Goal: Task Accomplishment & Management: Complete application form

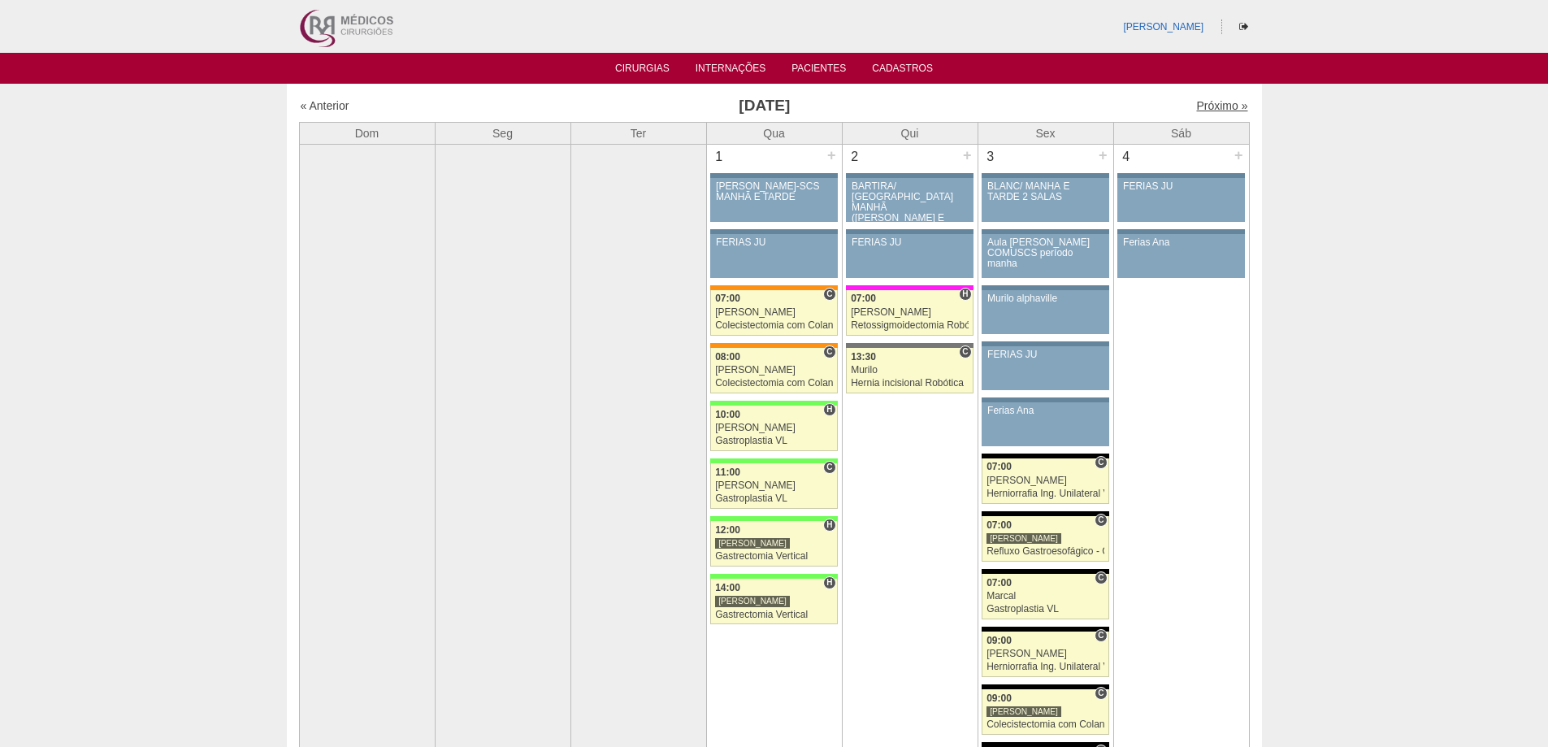
click at [1197, 106] on link "Próximo »" at bounding box center [1221, 105] width 51 height 13
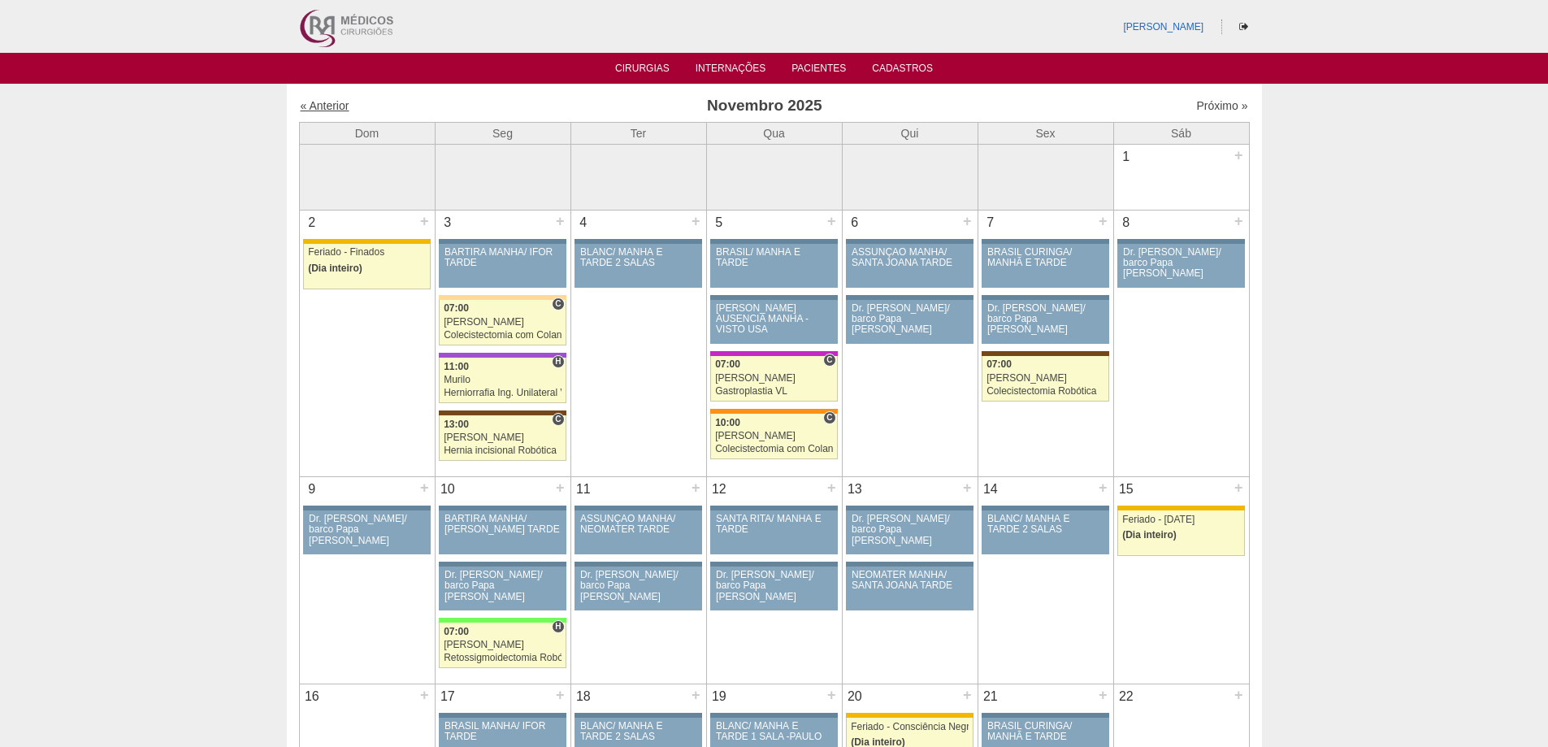
click at [331, 102] on link "« Anterior" at bounding box center [325, 105] width 49 height 13
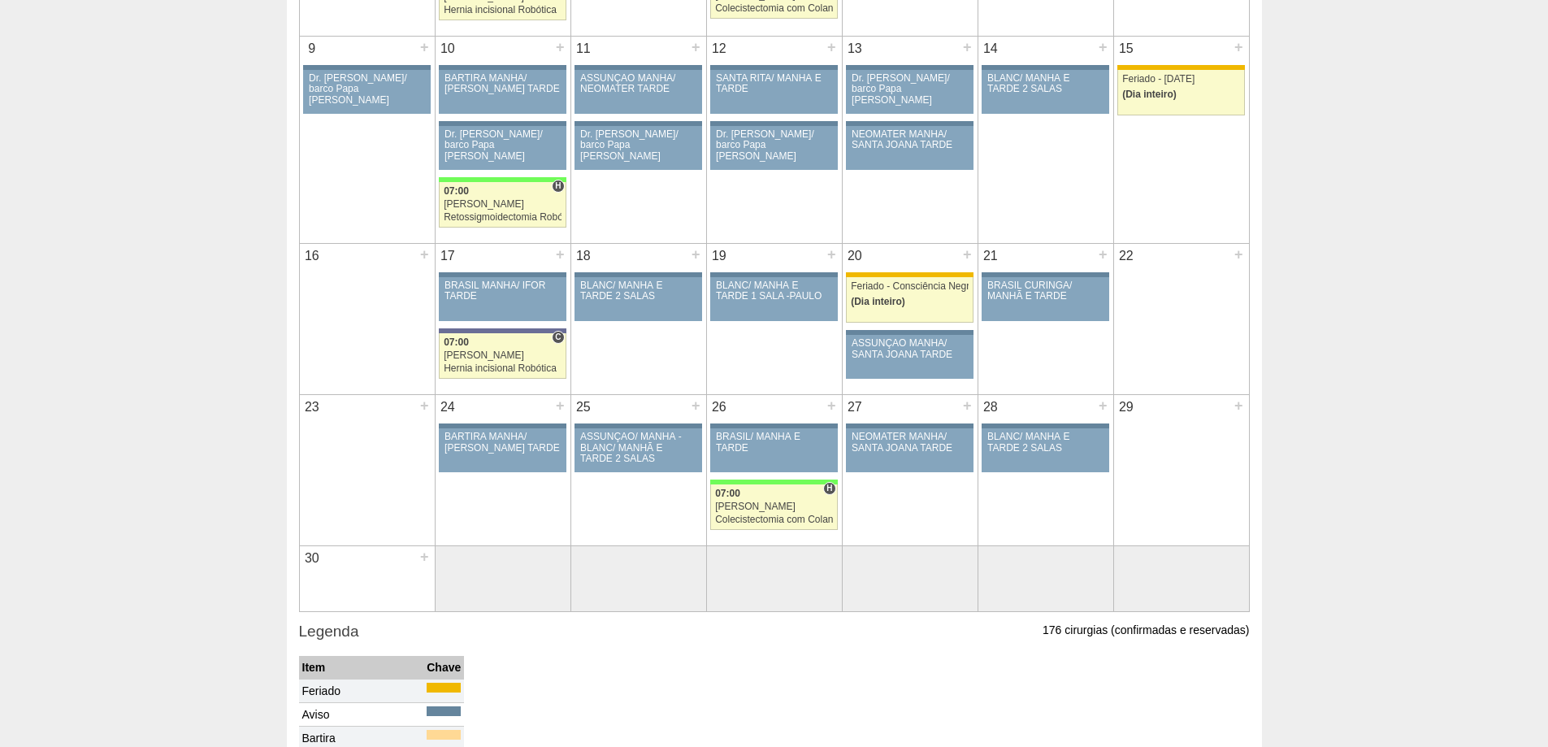
scroll to position [650, 0]
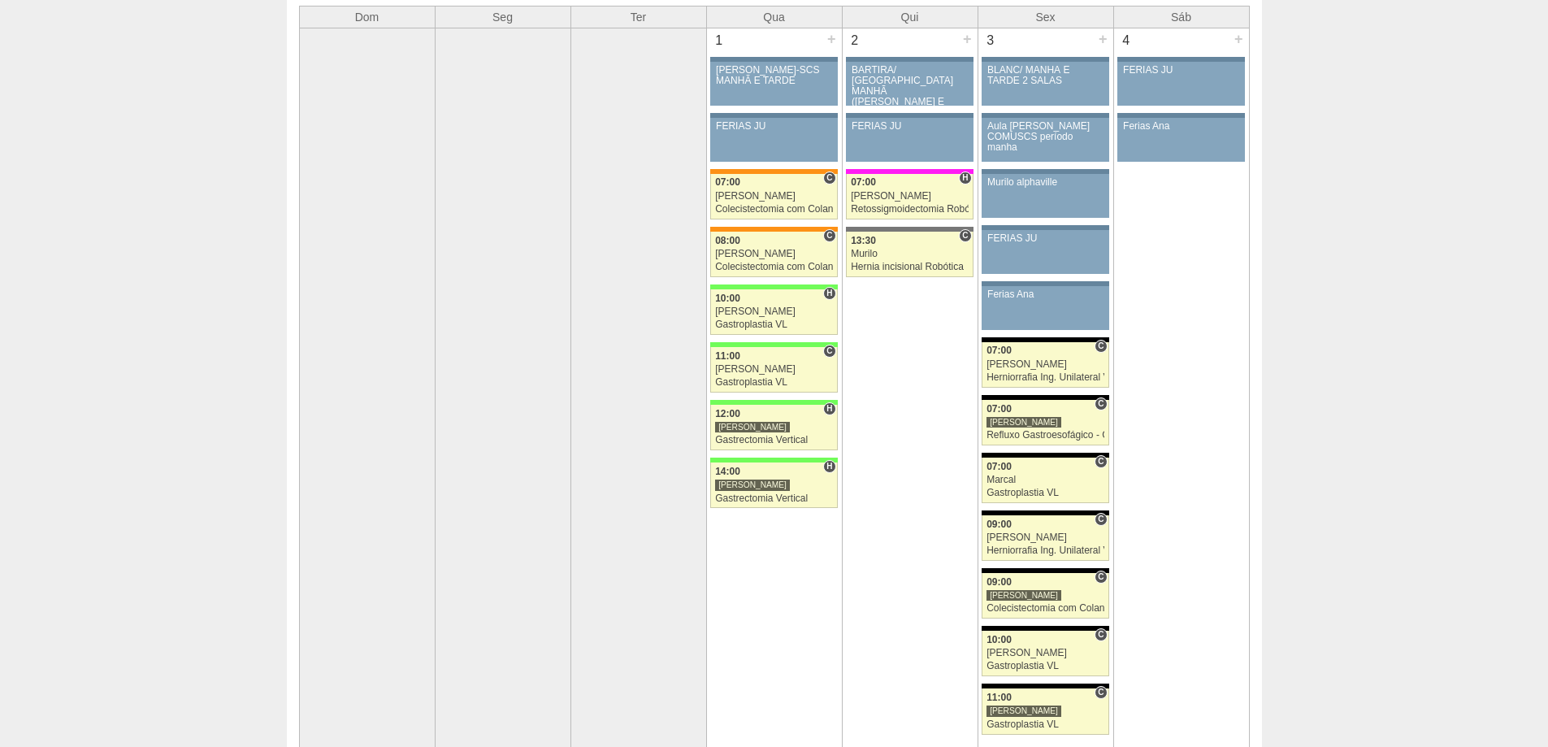
scroll to position [81, 0]
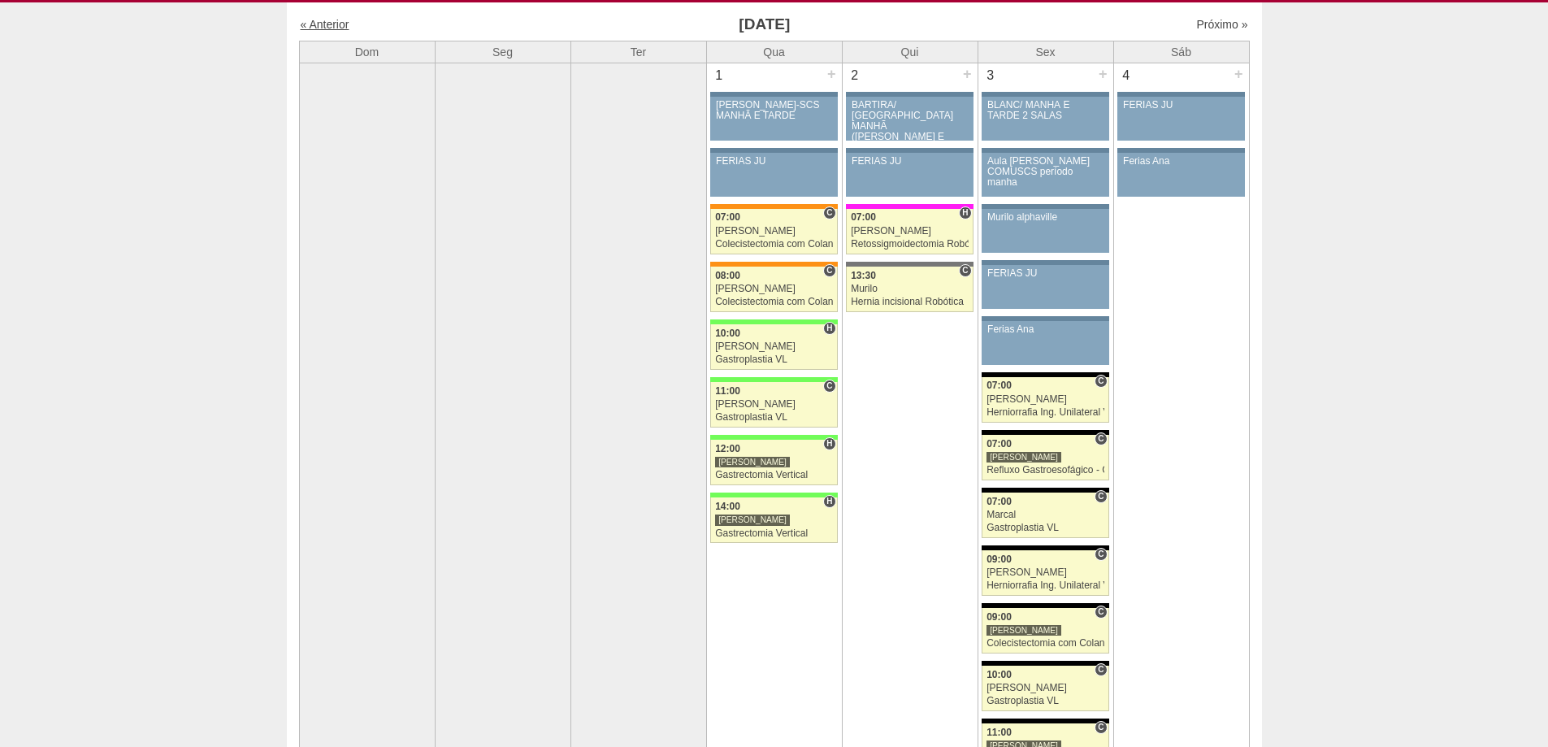
click at [339, 26] on link "« Anterior" at bounding box center [325, 24] width 49 height 13
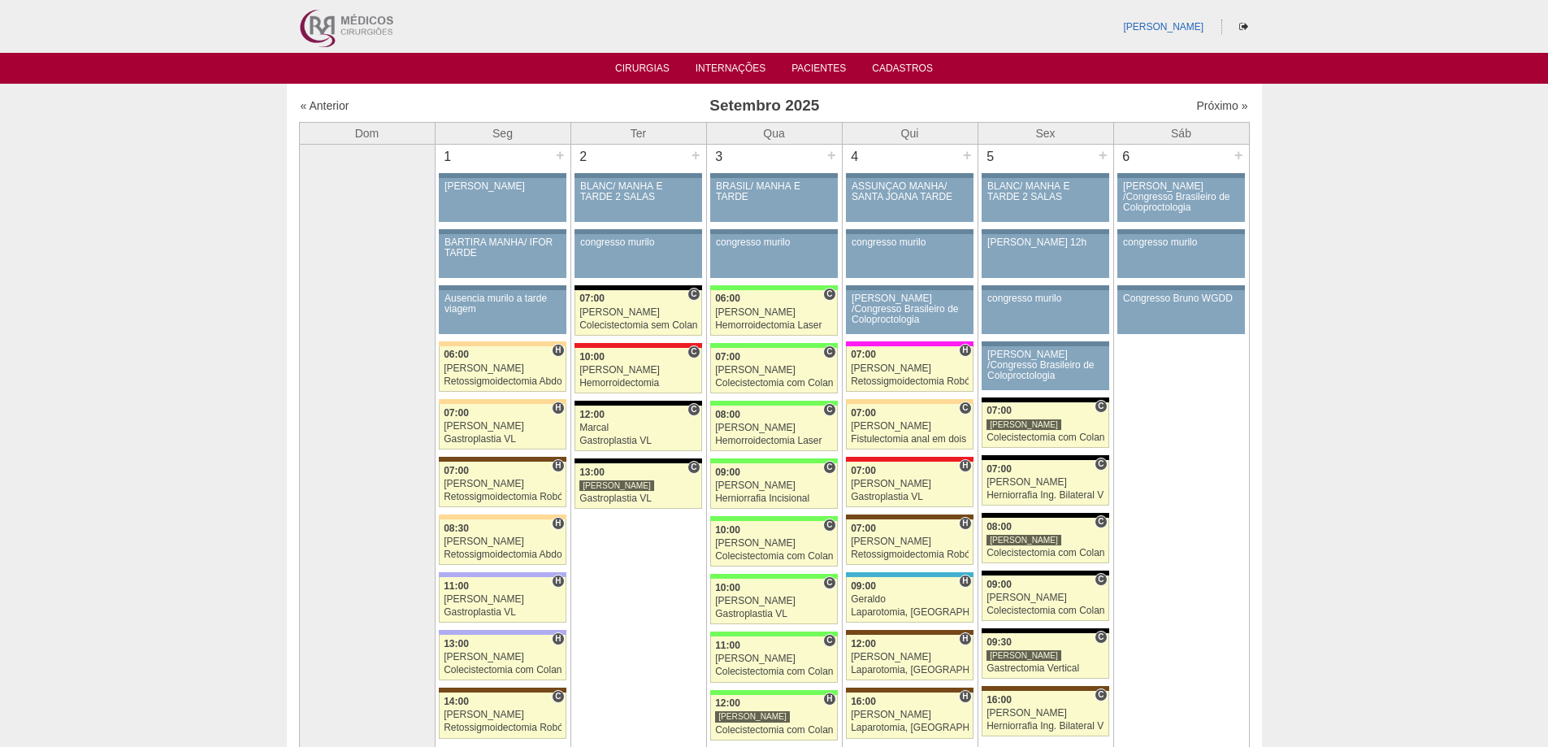
click at [1218, 98] on div "Próximo »" at bounding box center [1133, 105] width 227 height 16
click at [1214, 104] on link "Próximo »" at bounding box center [1221, 105] width 51 height 13
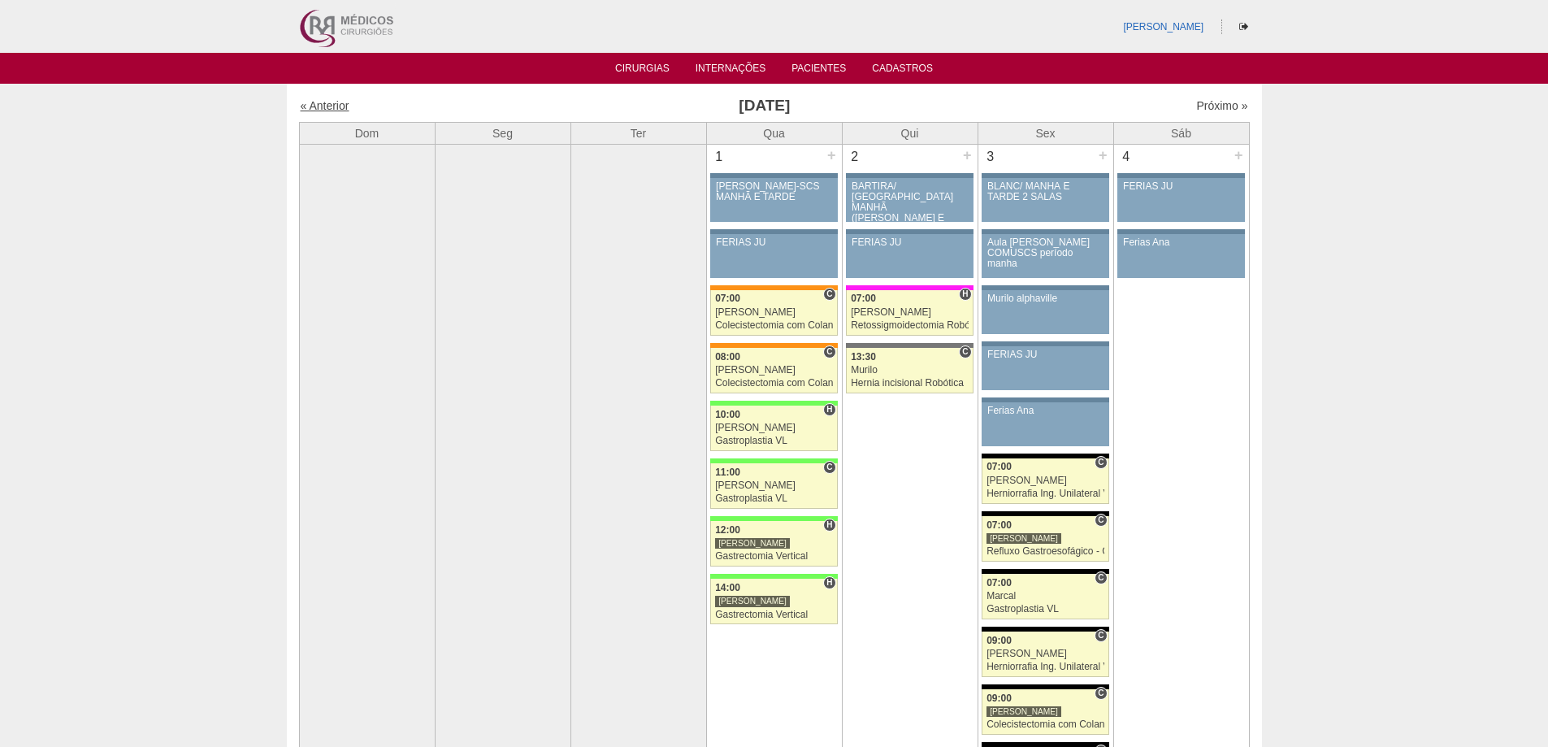
click at [335, 103] on link "« Anterior" at bounding box center [325, 105] width 49 height 13
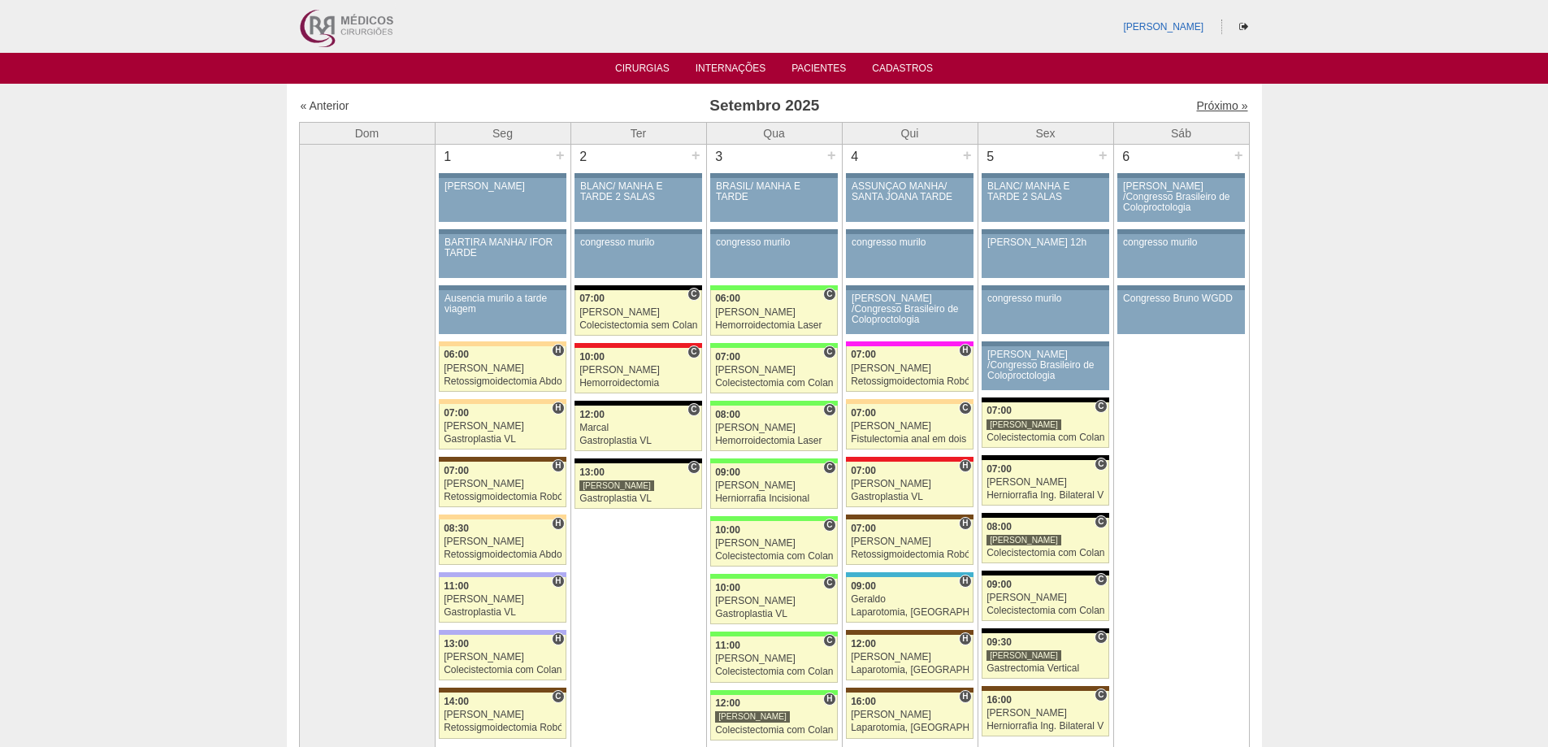
click at [1206, 103] on link "Próximo »" at bounding box center [1221, 105] width 51 height 13
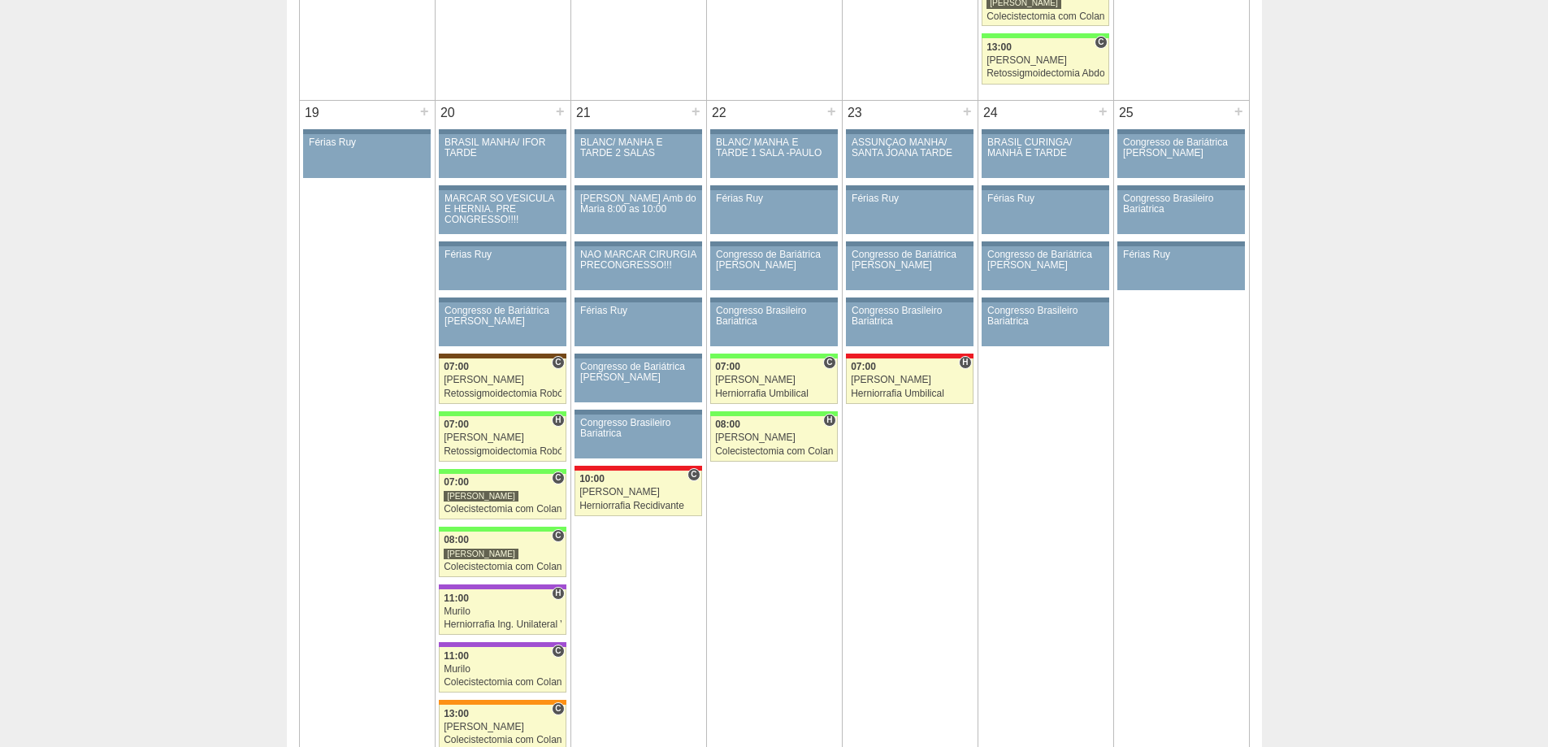
scroll to position [2762, 0]
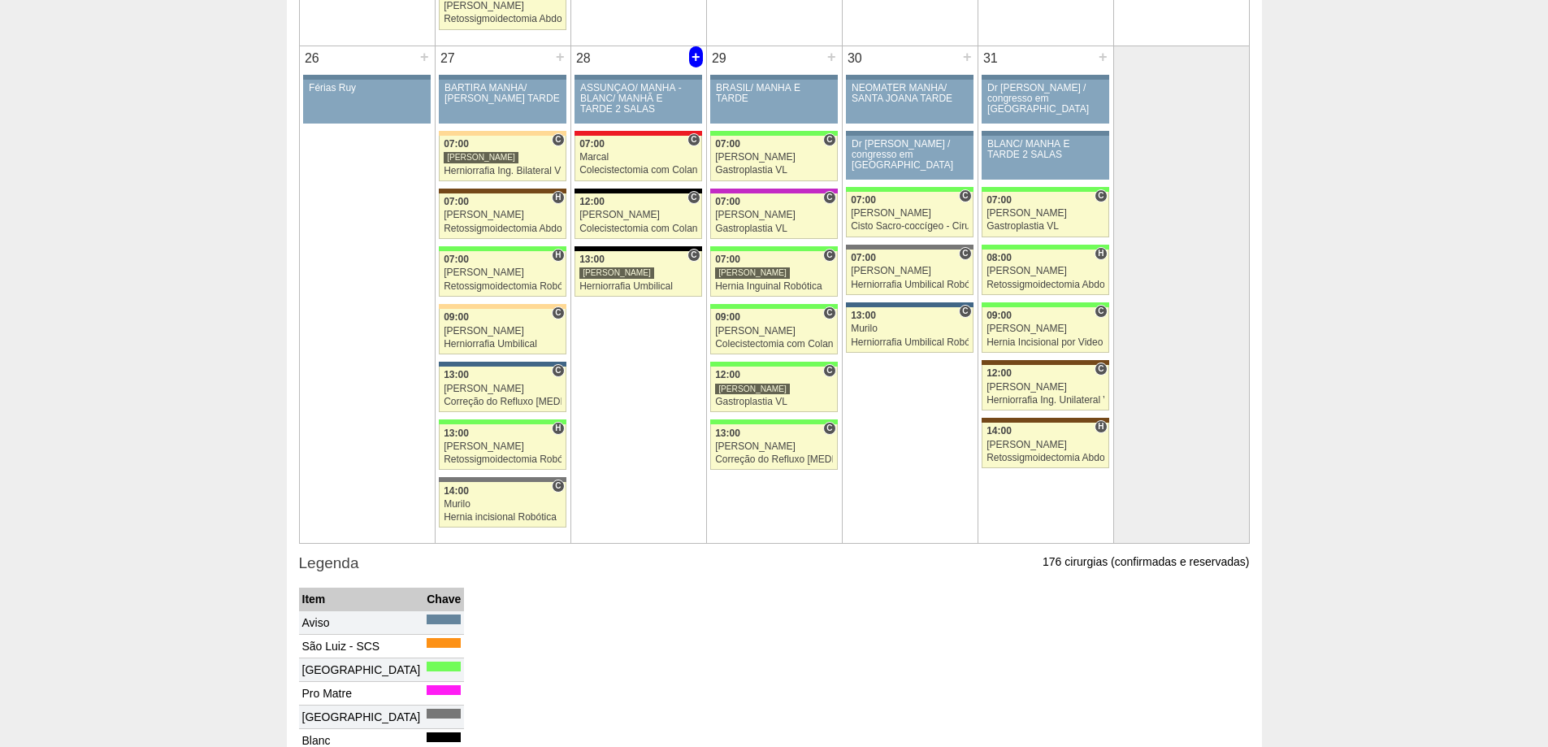
click at [691, 58] on div "+" at bounding box center [696, 56] width 14 height 21
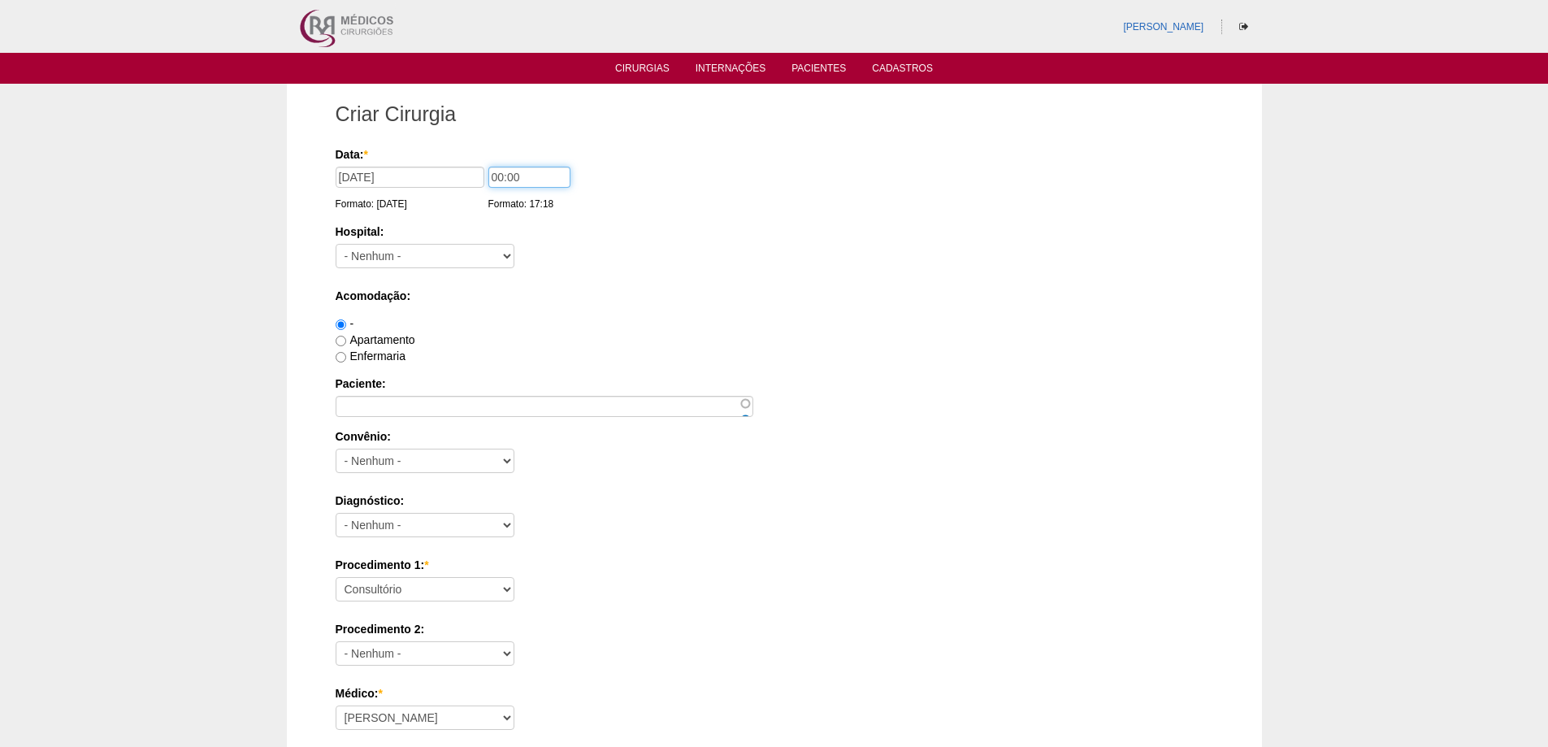
drag, startPoint x: 498, startPoint y: 176, endPoint x: 467, endPoint y: 176, distance: 30.9
click at [469, 162] on div "Data: * 28/10/2025 Formato: 22/09/2025 00:00 Formato: 17:18" at bounding box center [772, 154] width 872 height 16
type input "14:00"
click at [405, 264] on select "- Nenhum - 9 de Julho Albert Einstein Alvorada América Assunção Bartira Benefic…" at bounding box center [425, 256] width 179 height 24
select select "67"
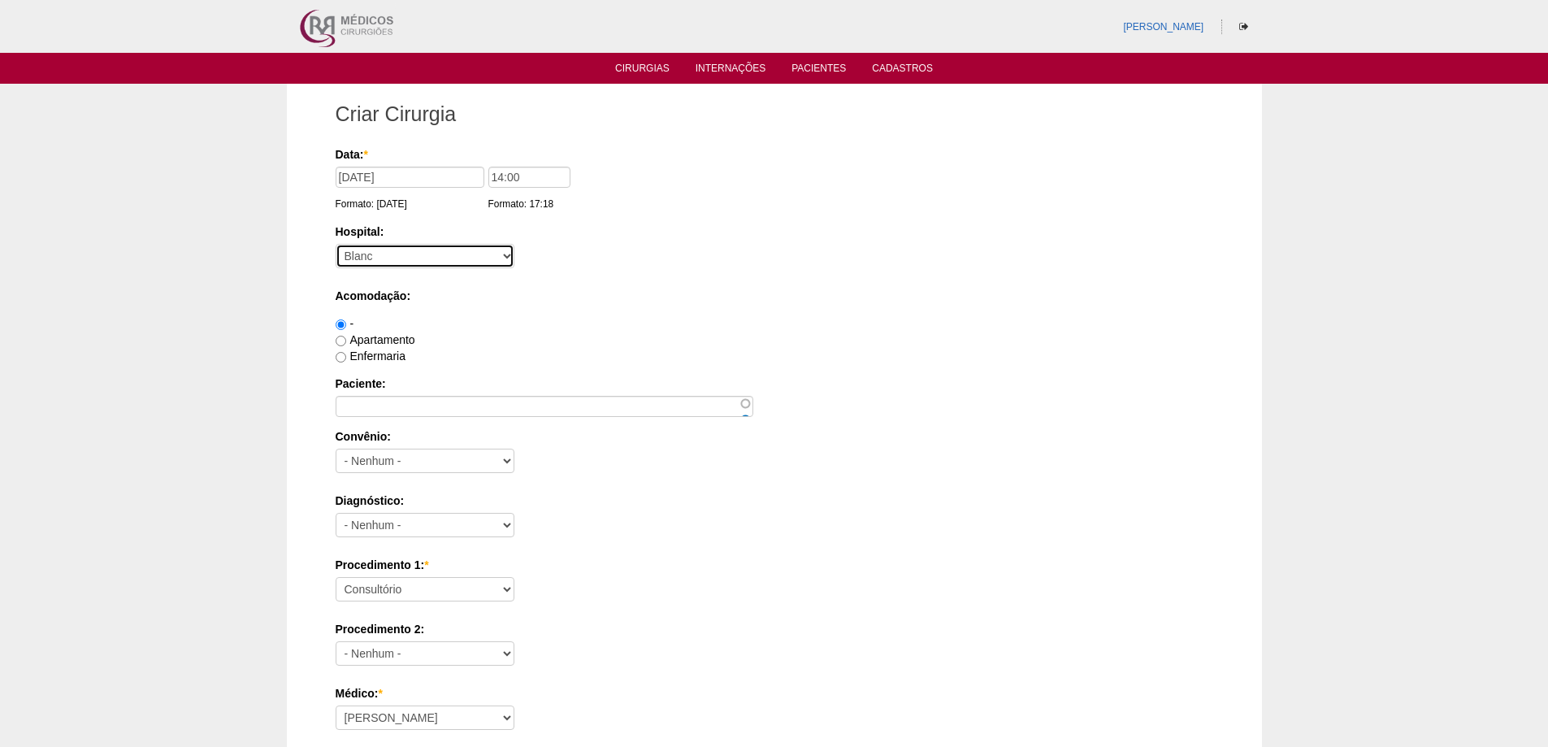
click at [336, 244] on select "- Nenhum - 9 de Julho Albert Einstein Alvorada América Assunção Bartira Benefic…" at bounding box center [425, 256] width 179 height 24
click at [390, 340] on label "Apartamento" at bounding box center [376, 339] width 80 height 13
click at [346, 340] on input "Apartamento" at bounding box center [341, 341] width 11 height 11
radio input "true"
click at [388, 387] on label "Paciente:" at bounding box center [774, 383] width 877 height 16
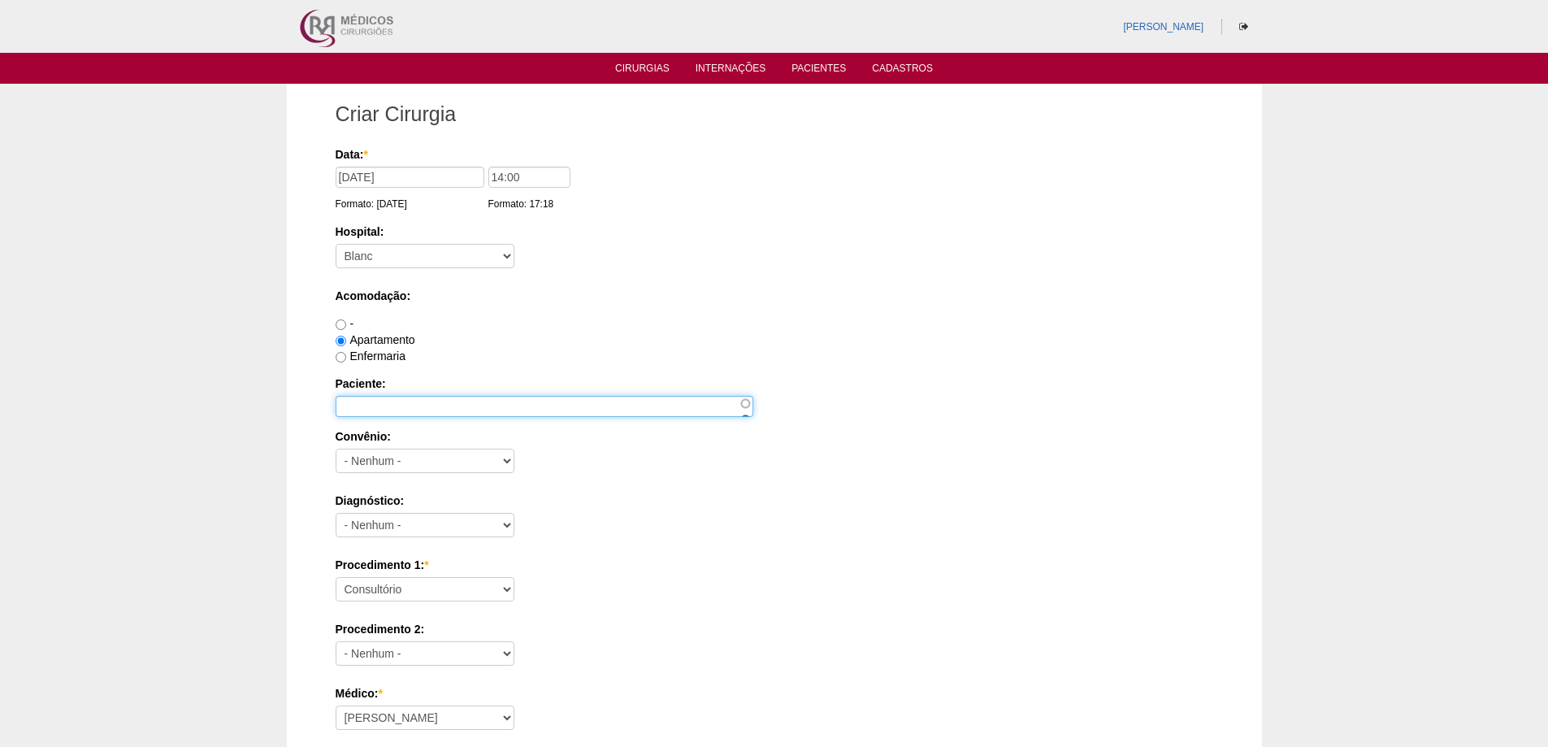
click at [388, 396] on input "Paciente:" at bounding box center [545, 406] width 418 height 21
paste input "[DEMOGRAPHIC_DATA][PERSON_NAME] COMITRE"
type input "[DEMOGRAPHIC_DATA][PERSON_NAME] COMITRE"
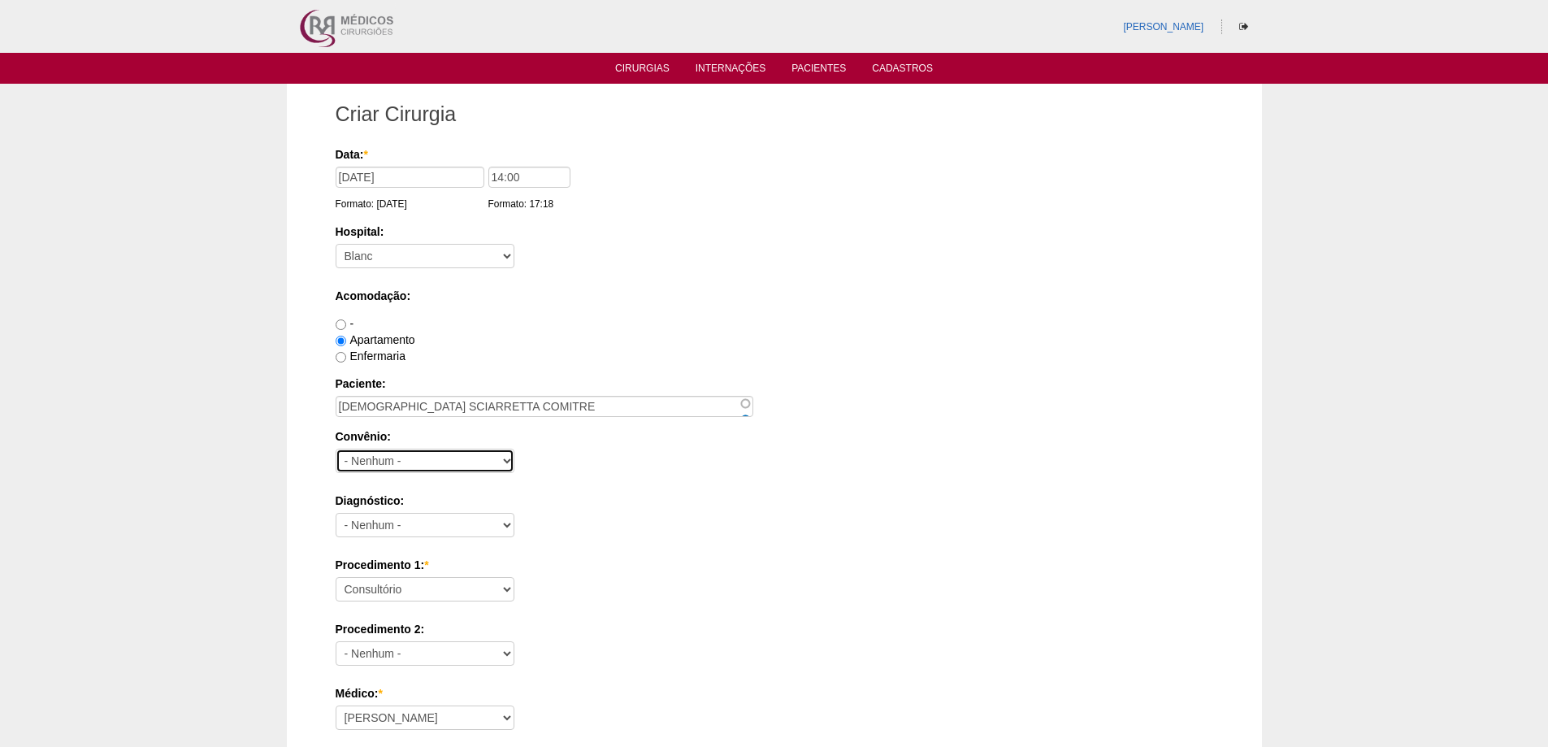
click at [465, 457] on select "- Nenhum - Abet Afresp Allianz Amil Blue Life Caasp Cabesp Caixa de Pensões Car…" at bounding box center [425, 460] width 179 height 24
click at [414, 457] on select "- Nenhum - Abet Afresp Allianz Amil Blue Life Caasp Cabesp Caixa de Pensões Car…" at bounding box center [425, 460] width 179 height 24
select select "9803"
click at [336, 448] on select "- Nenhum - Abet Afresp Allianz Amil Blue Life Caasp Cabesp Caixa de Pensões Car…" at bounding box center [425, 460] width 179 height 24
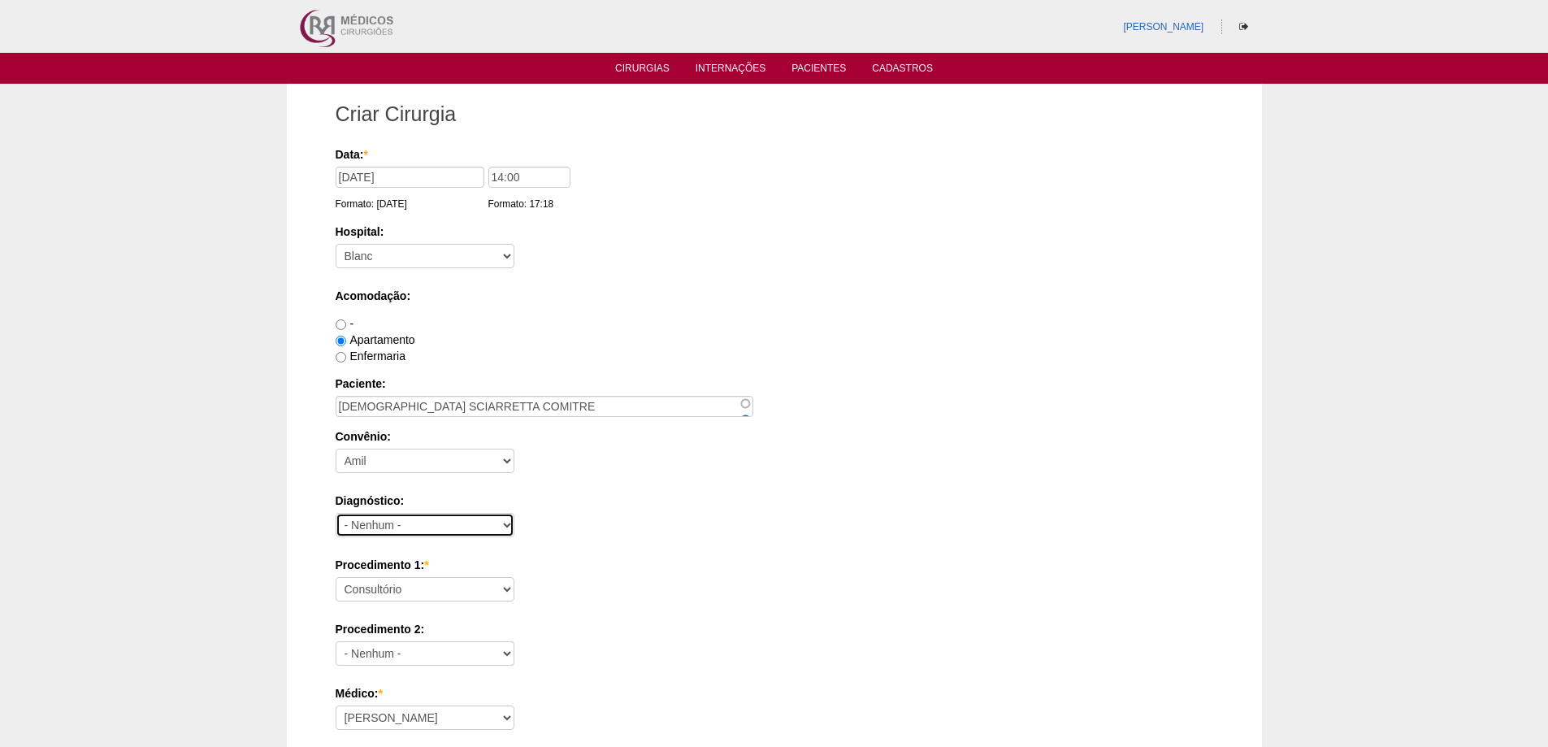
click at [399, 518] on select "- Nenhum - Abdome Agudo Abscesso Hepático Abscesso Perianal Abscesso Peritoneal…" at bounding box center [425, 525] width 179 height 24
select select "3707"
click at [336, 513] on select "- Nenhum - Abdome Agudo Abscesso Hepático Abscesso Perianal Abscesso Peritoneal…" at bounding box center [425, 525] width 179 height 24
click at [423, 586] on select "Consultório Abscesso Hepático - Drenagem Abscesso perianal Amputação Abdômino P…" at bounding box center [425, 589] width 179 height 24
select select "8941"
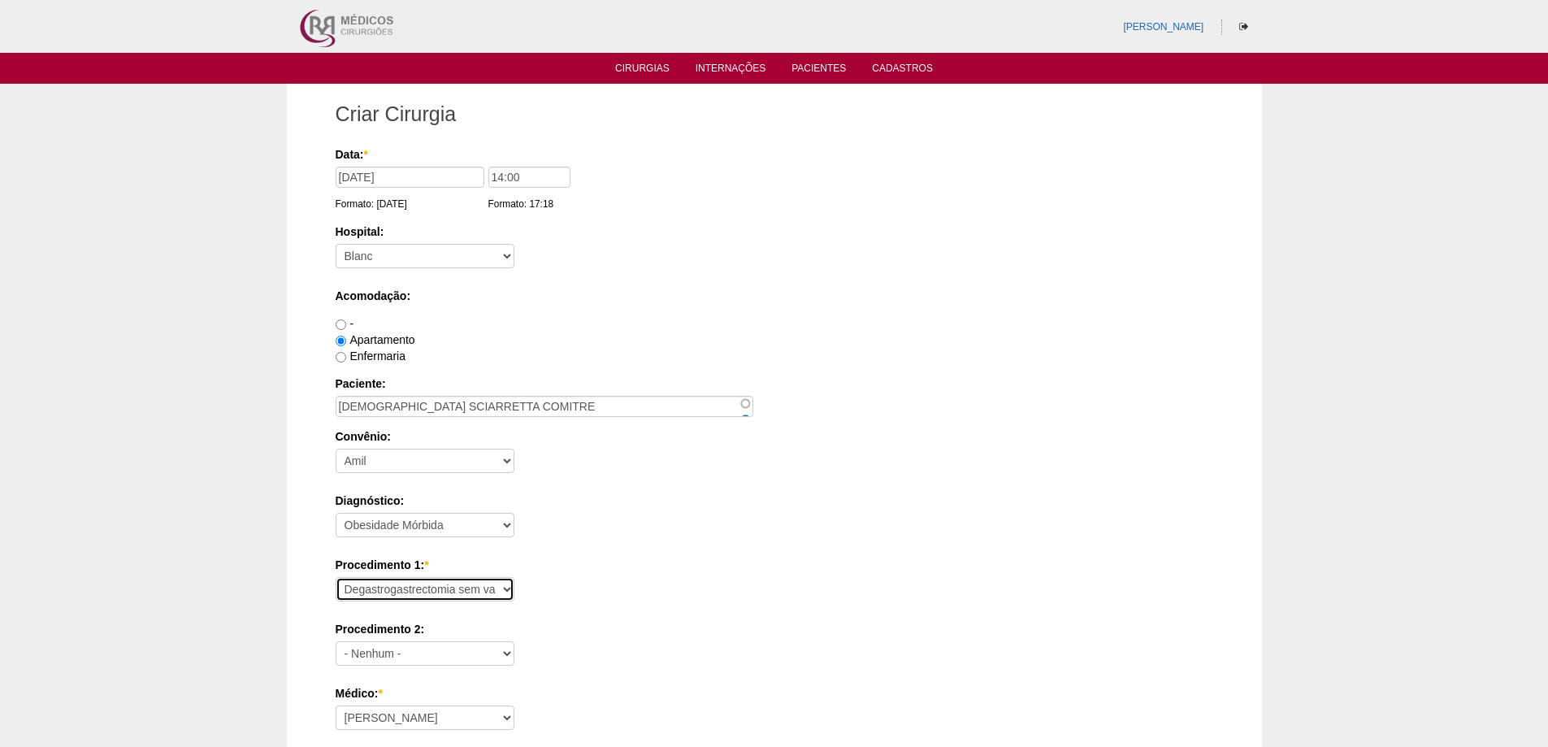
click at [336, 577] on select "Consultório Abscesso Hepático - Drenagem Abscesso perianal Amputação Abdômino P…" at bounding box center [425, 589] width 179 height 24
click at [629, 339] on div "Apartamento" at bounding box center [774, 339] width 877 height 16
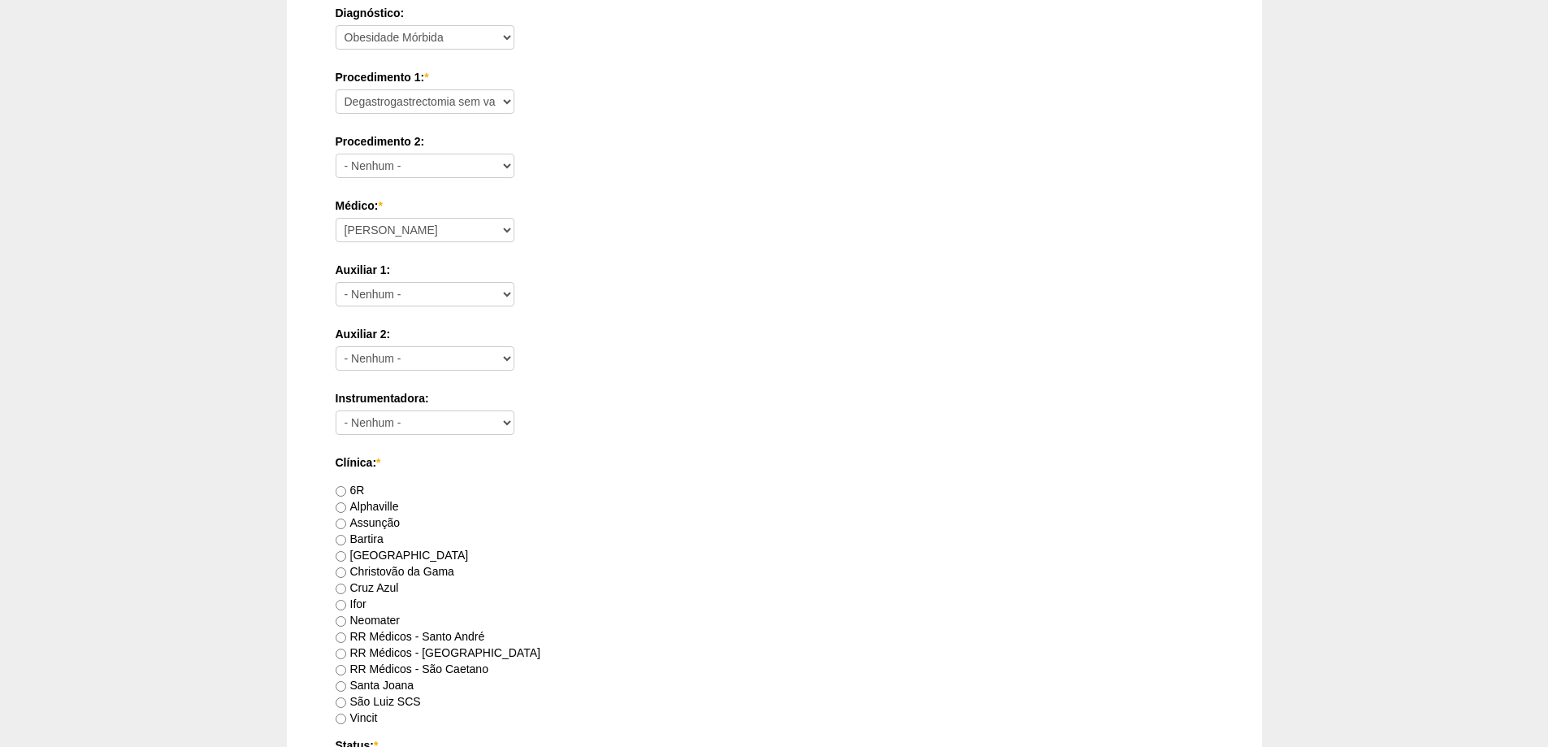
scroll to position [569, 0]
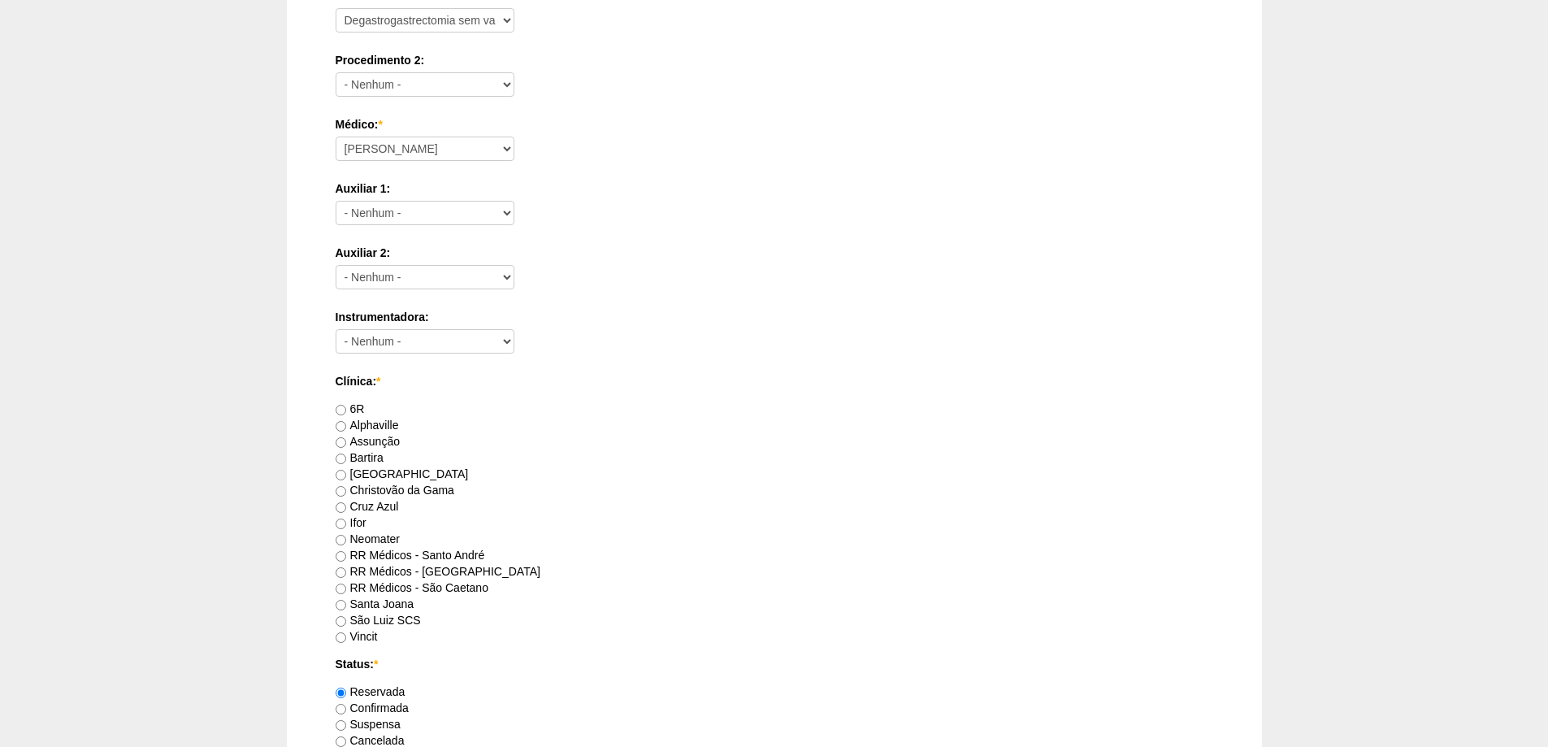
click at [461, 558] on label "RR Médicos - Santo André" at bounding box center [410, 554] width 149 height 13
click at [346, 558] on input "RR Médicos - Santo André" at bounding box center [341, 556] width 11 height 11
radio input "true"
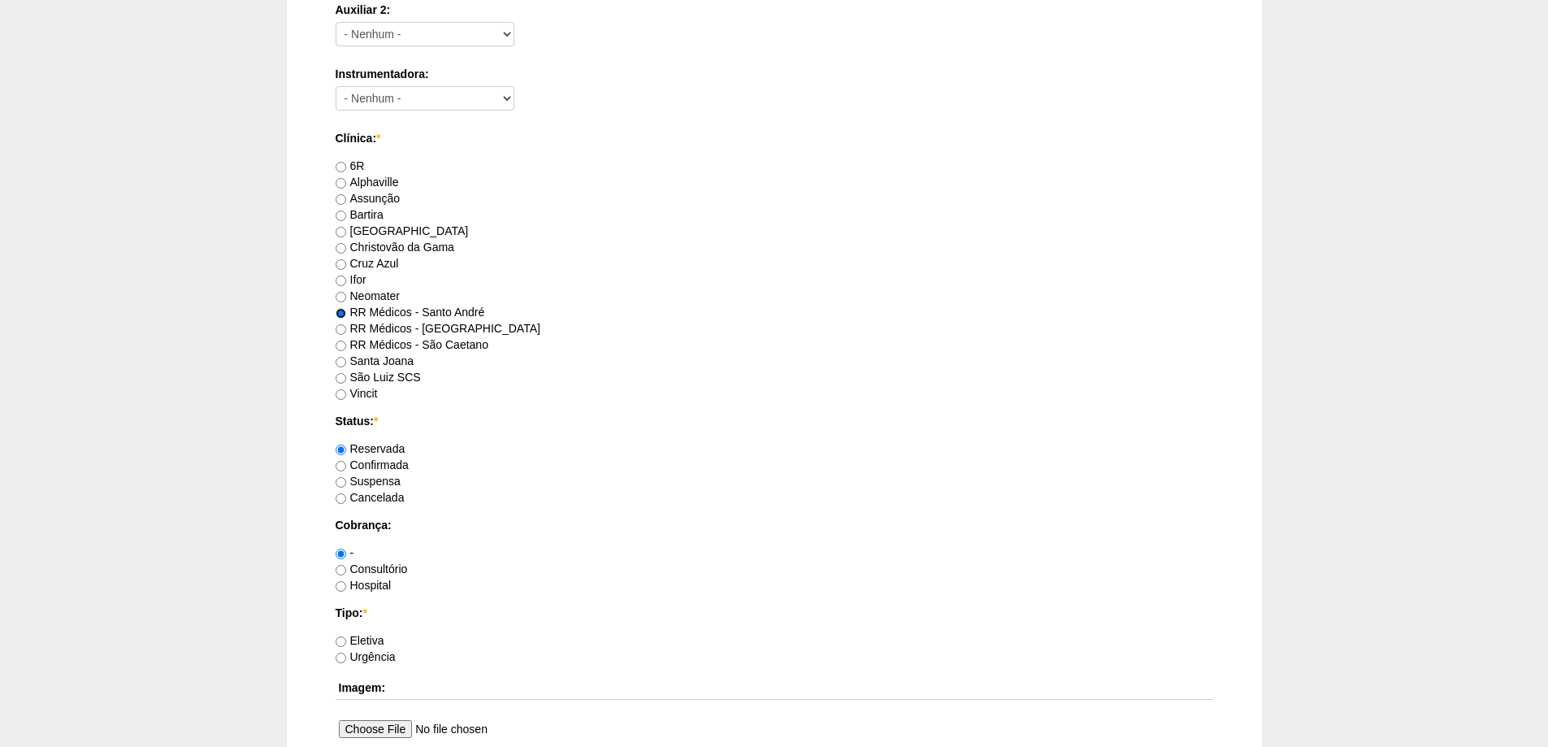
scroll to position [812, 0]
click at [378, 566] on label "Consultório" at bounding box center [372, 567] width 72 height 13
click at [346, 566] on input "Consultório" at bounding box center [341, 569] width 11 height 11
radio input "true"
click at [368, 639] on label "Eletiva" at bounding box center [360, 639] width 49 height 13
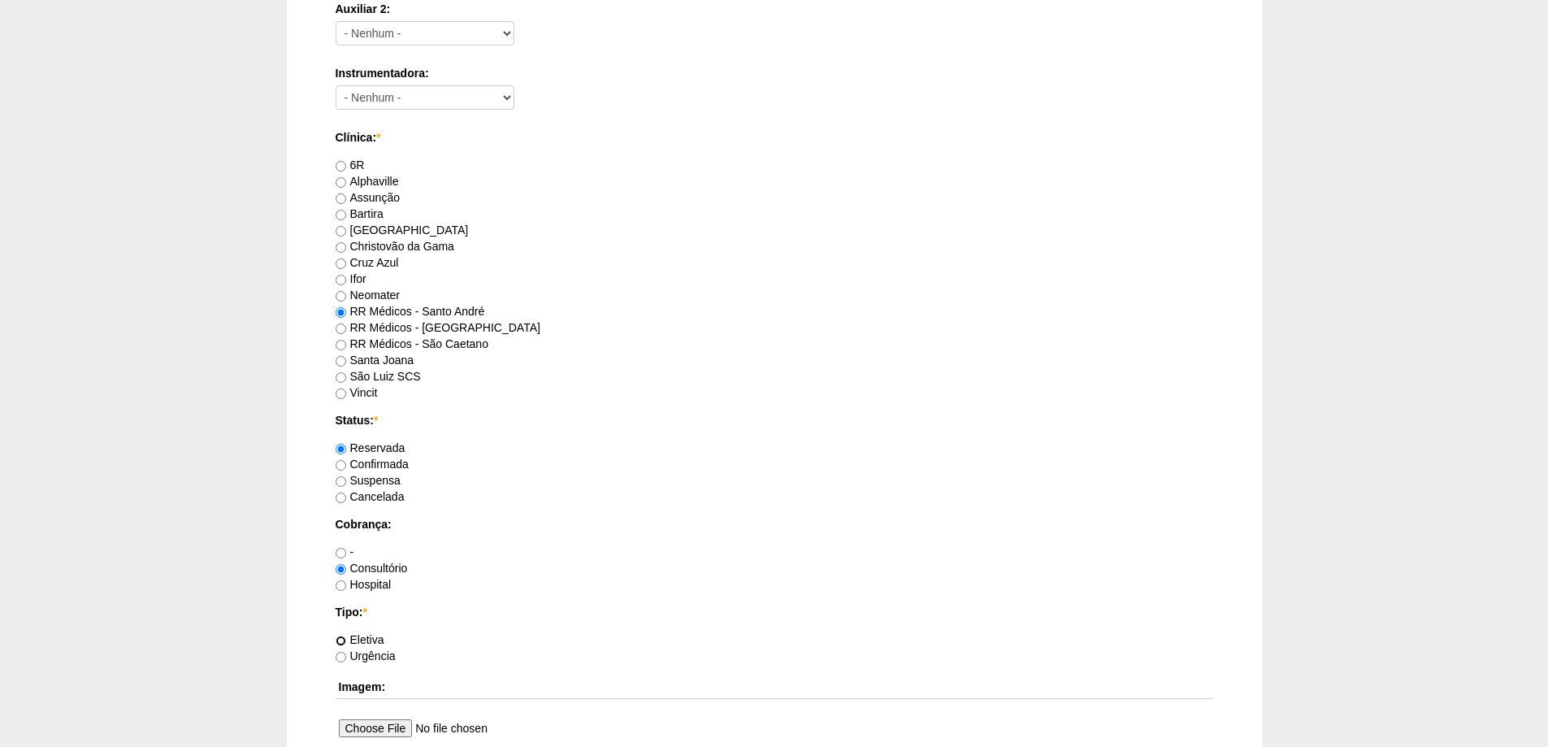
click at [346, 639] on input "Eletiva" at bounding box center [341, 640] width 11 height 11
radio input "true"
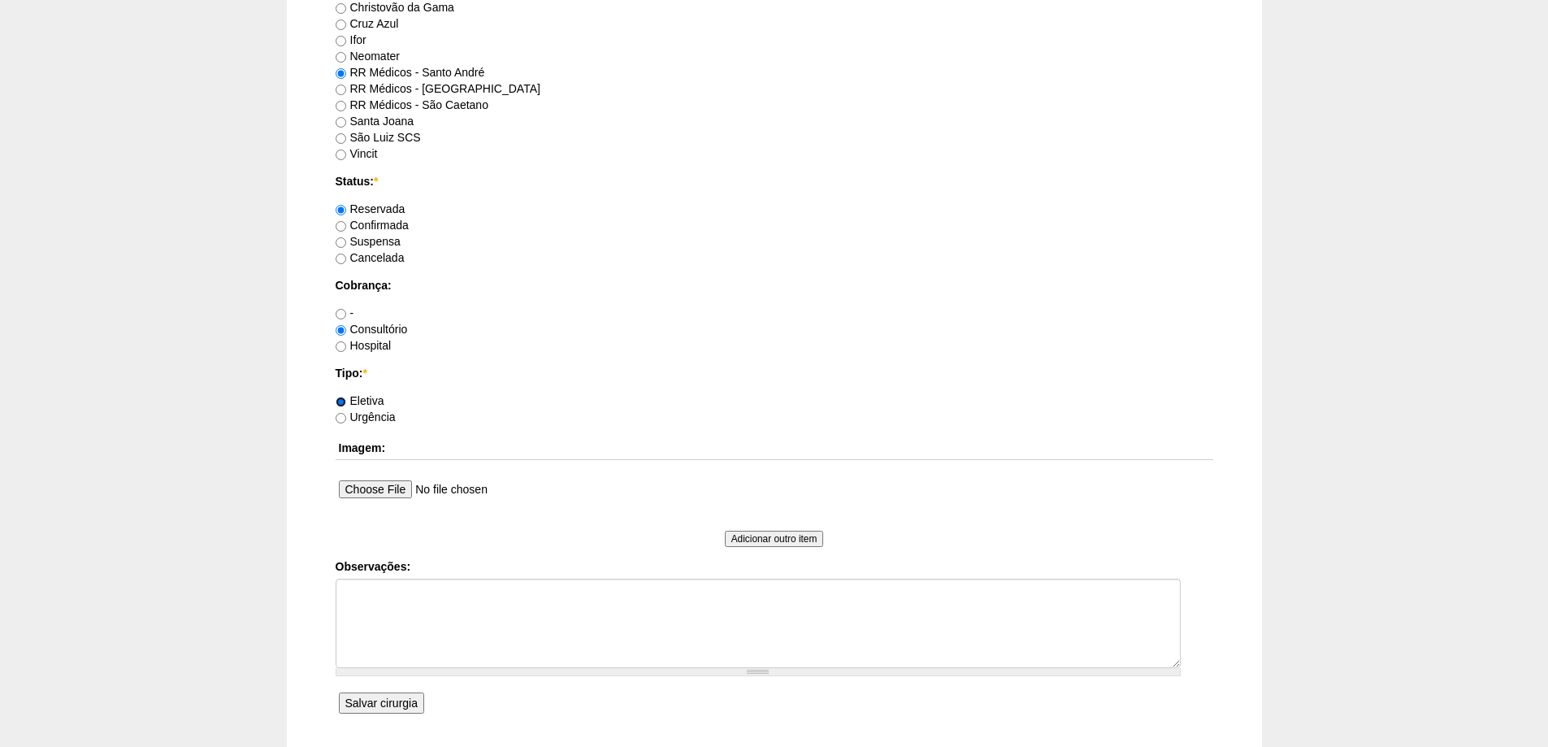
scroll to position [1178, 0]
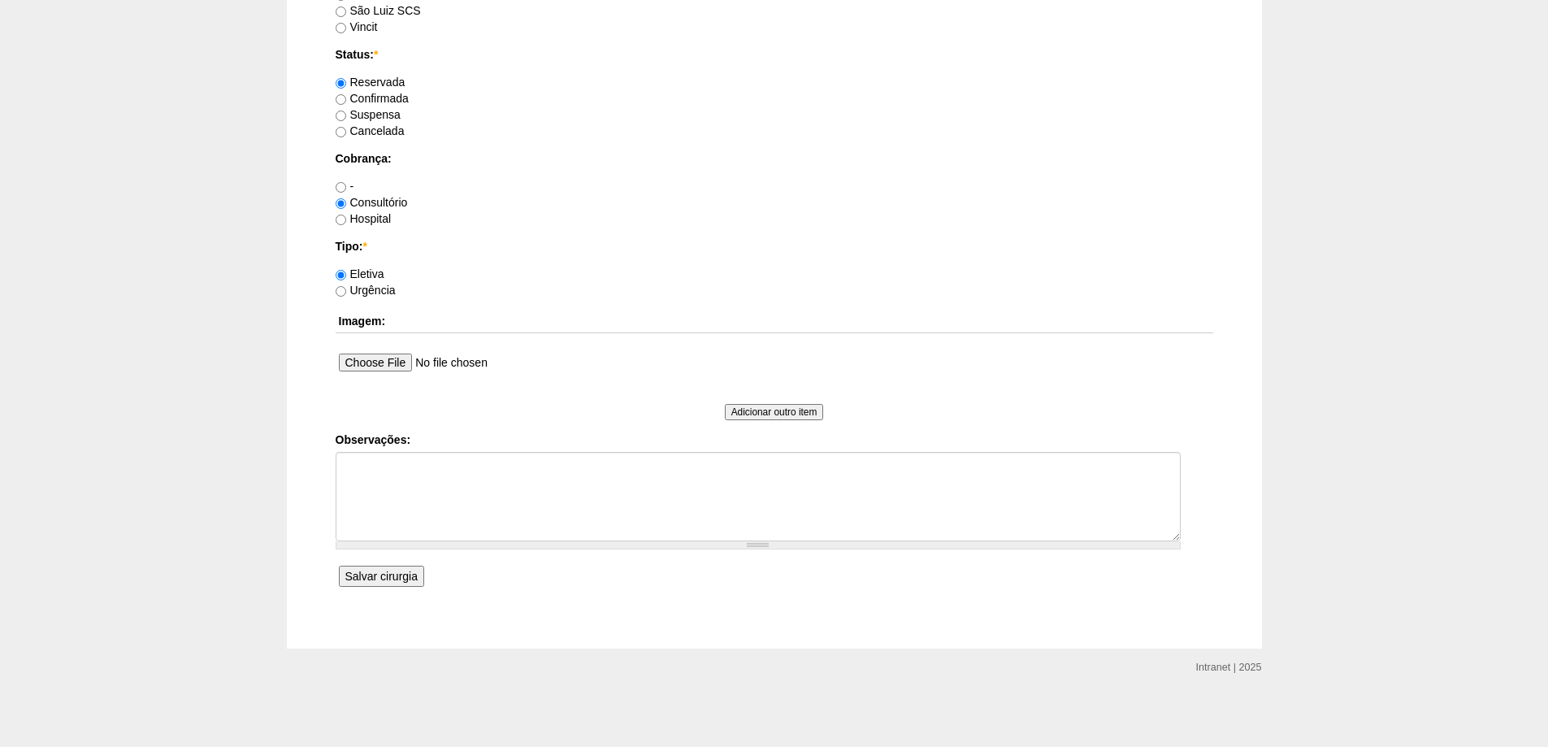
click at [395, 585] on input "Salvar cirurgia" at bounding box center [381, 575] width 85 height 21
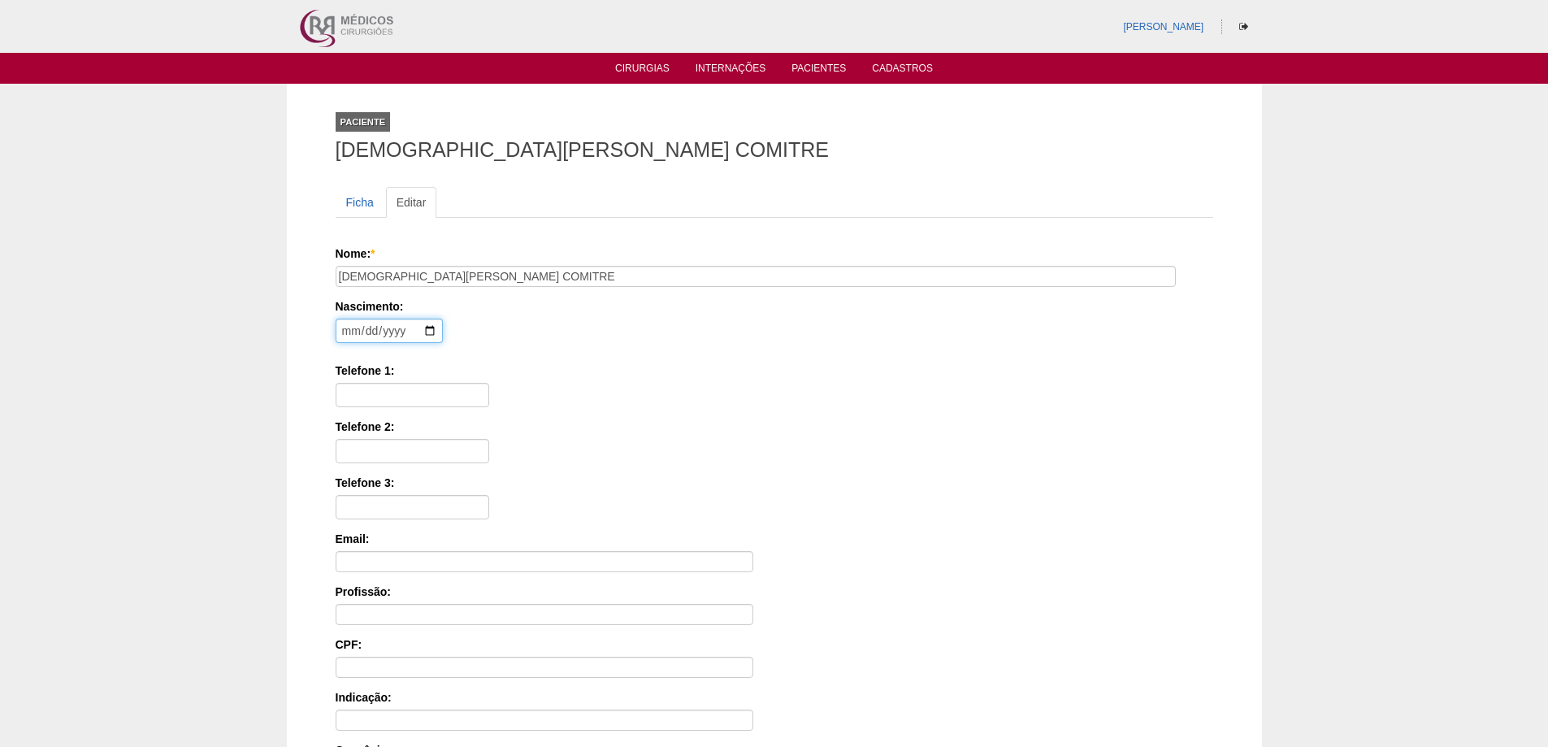
click at [348, 331] on input "date" at bounding box center [389, 330] width 107 height 24
type input "[DATE]"
click at [384, 404] on input "Telefone 1:" at bounding box center [413, 395] width 154 height 24
type input "11 99900-9728"
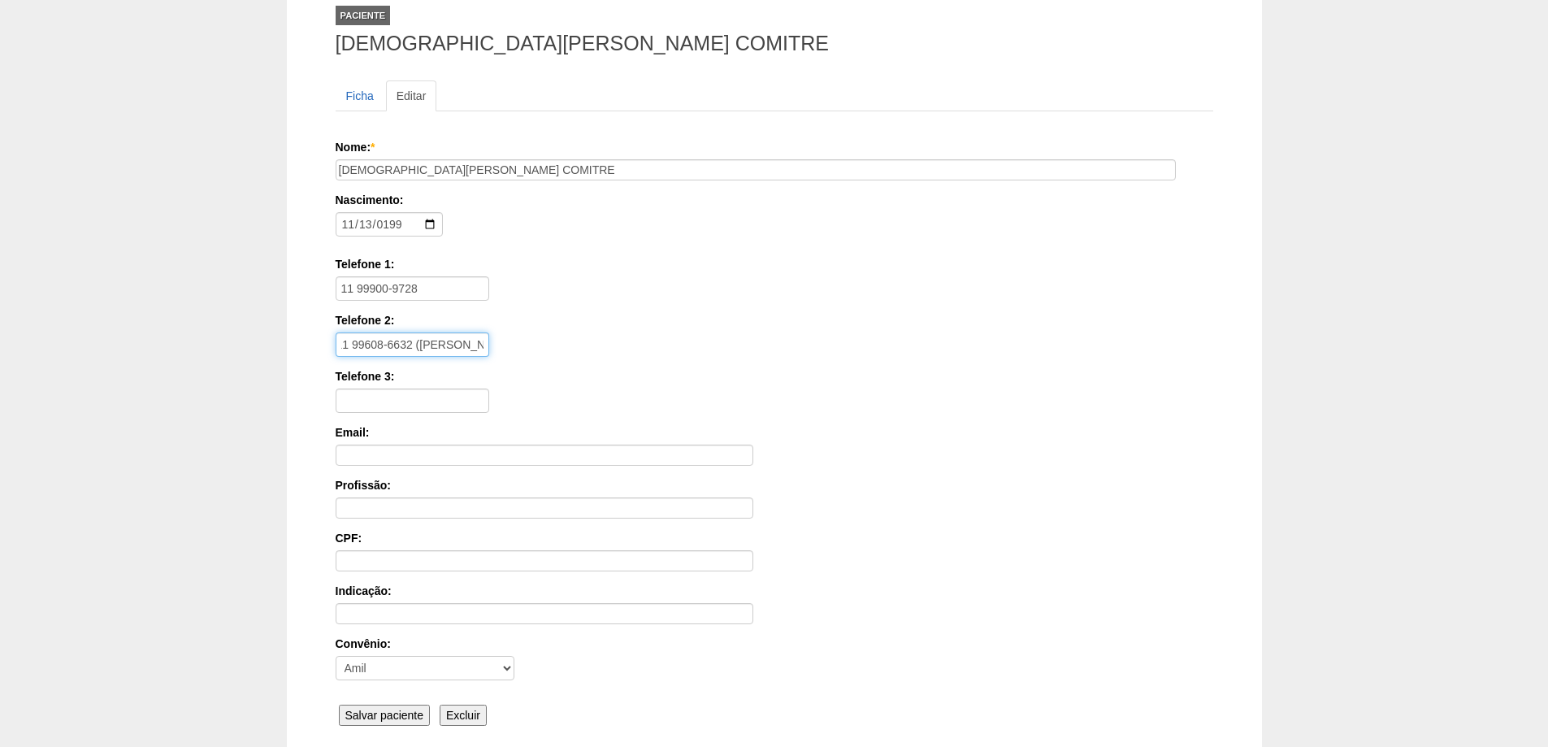
scroll to position [245, 0]
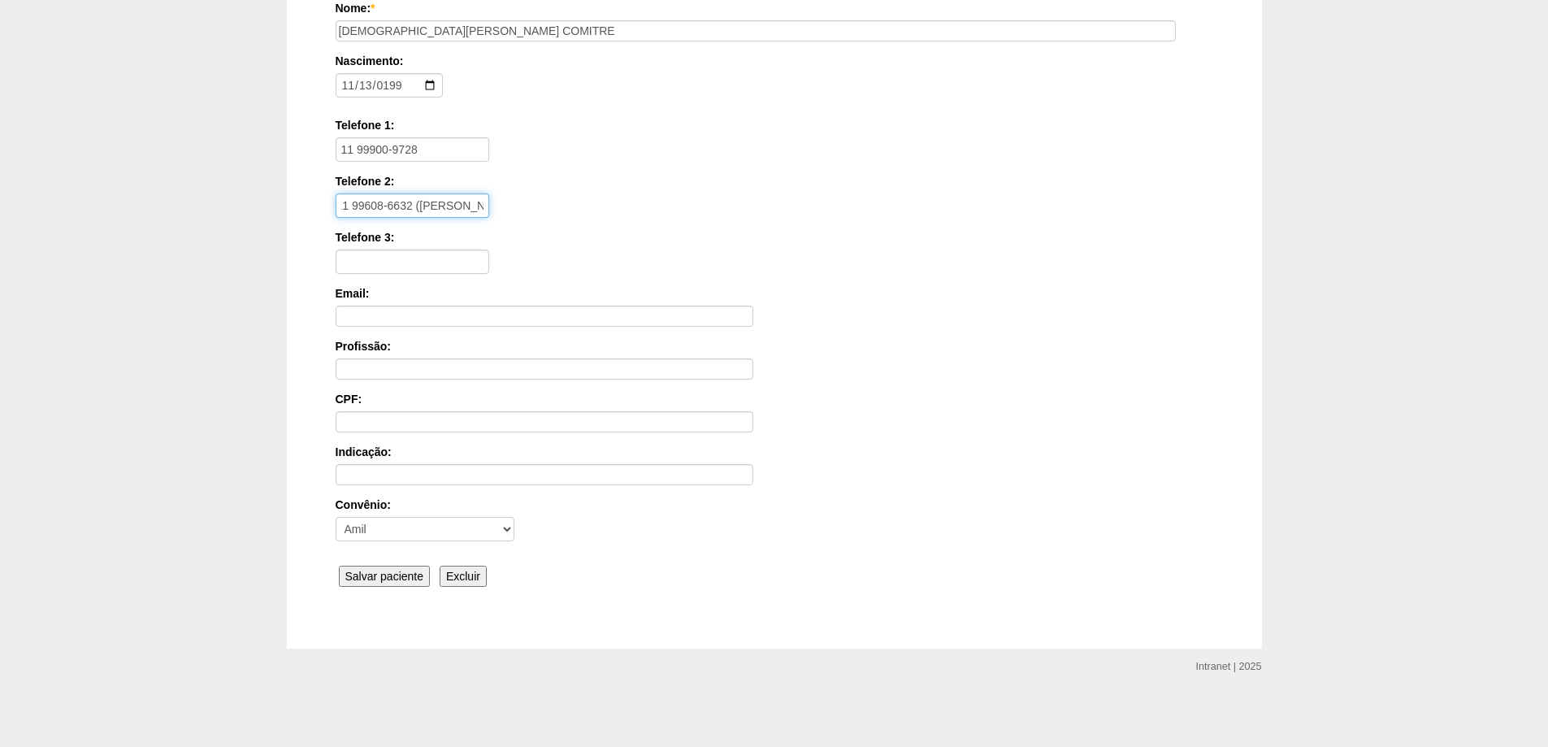
type input "11 99608-6632 ([PERSON_NAME]) - [PERSON_NAME])"
click at [392, 578] on input "Salvar paciente" at bounding box center [385, 575] width 92 height 21
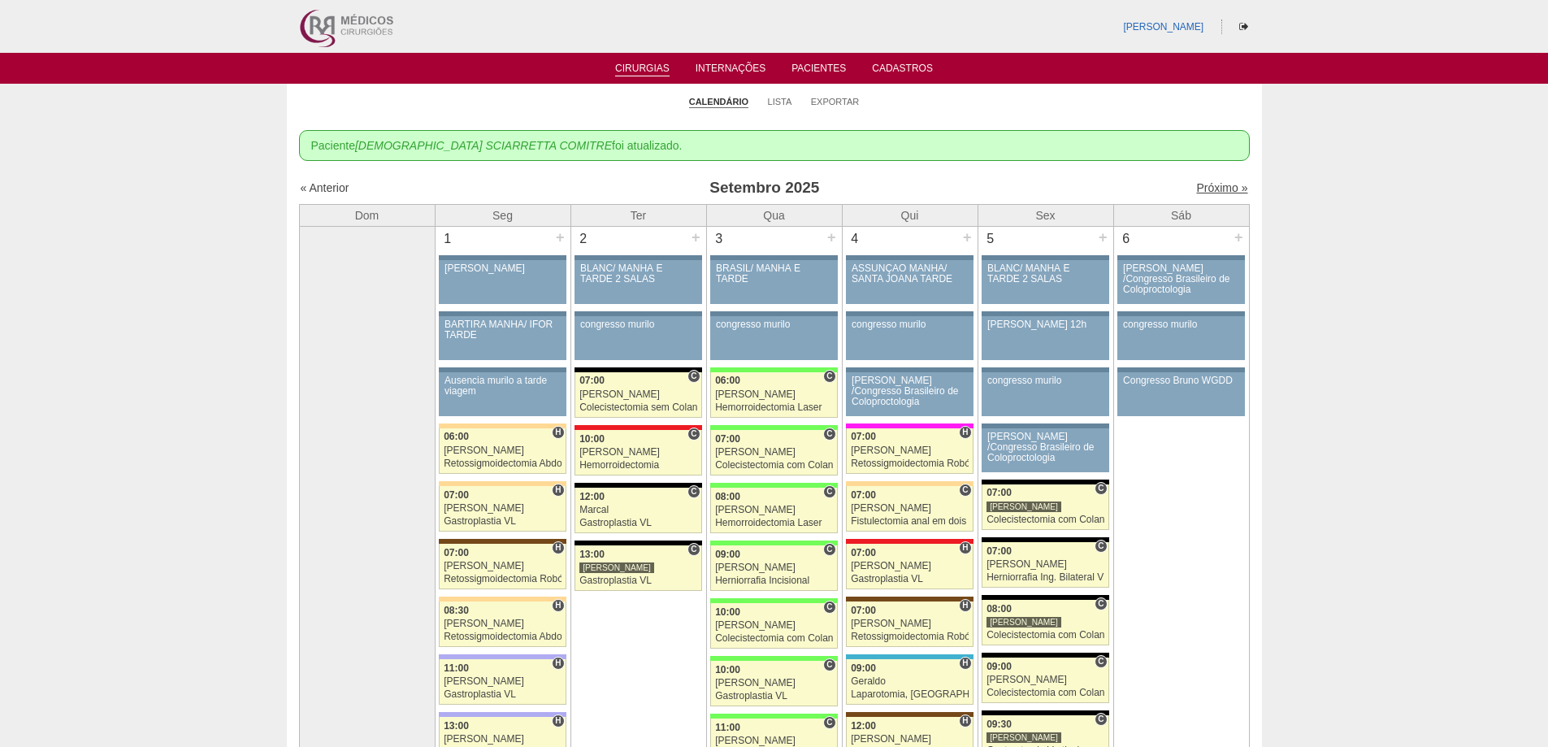
click at [1222, 190] on link "Próximo »" at bounding box center [1221, 187] width 51 height 13
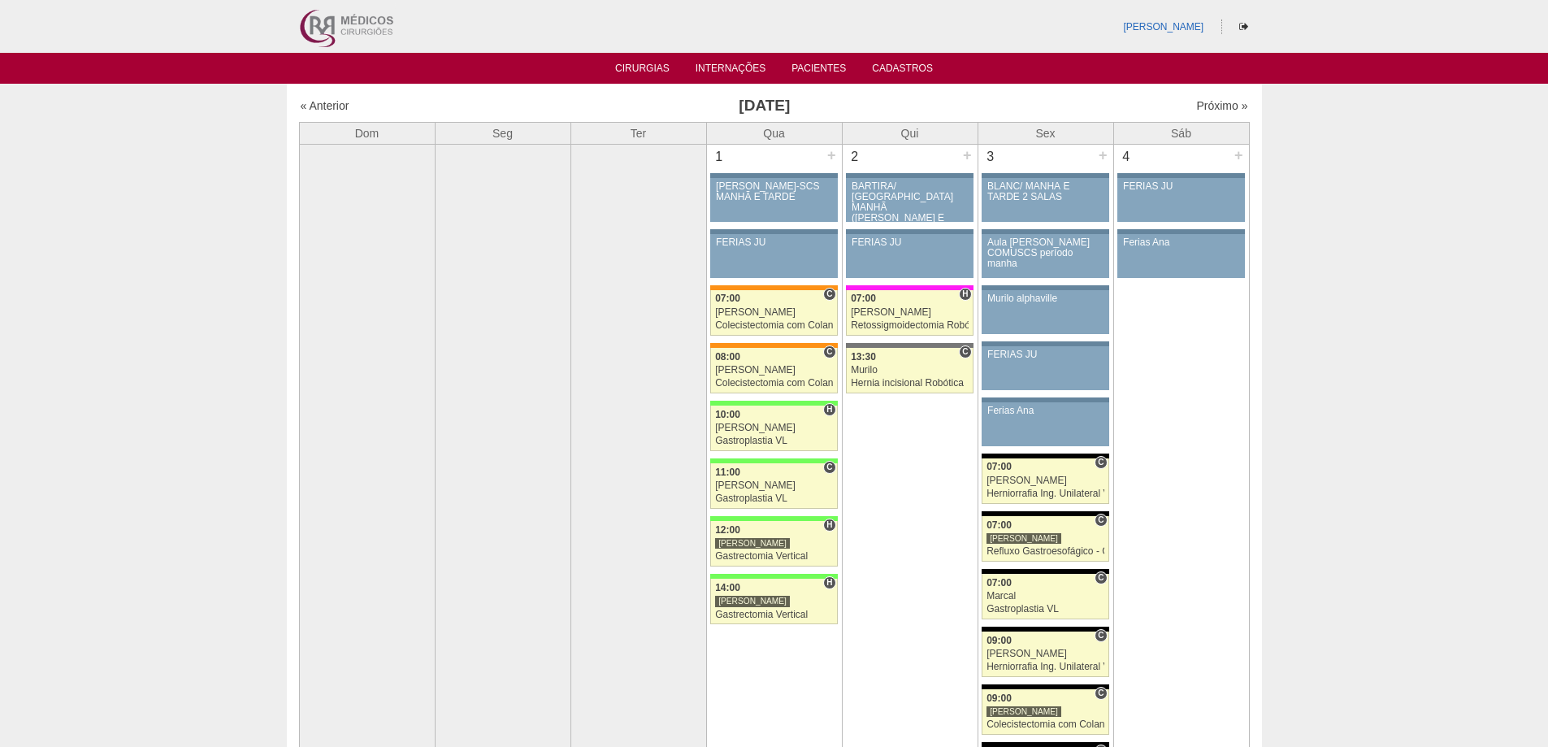
click at [317, 24] on img at bounding box center [345, 26] width 101 height 53
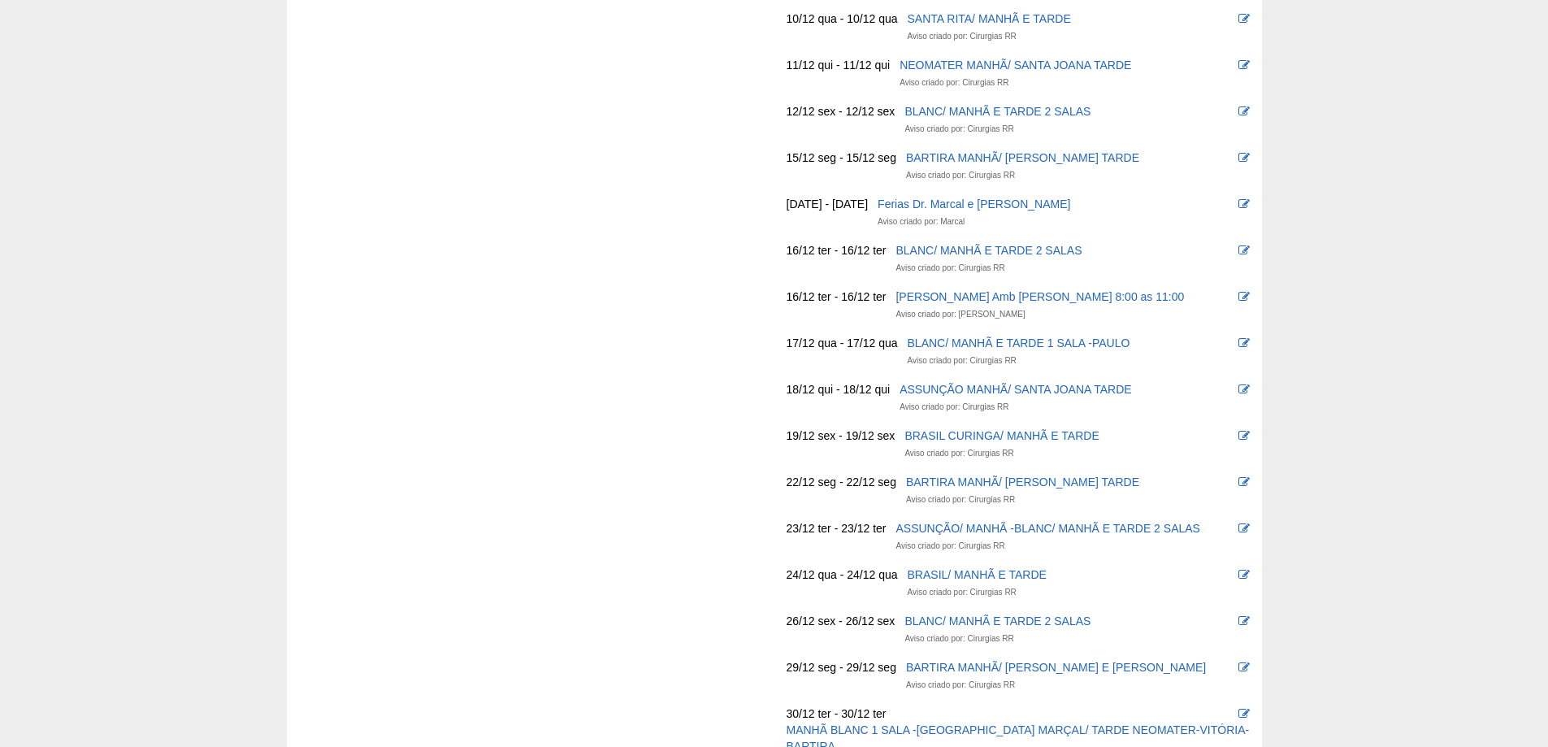
scroll to position [4027, 0]
